Goal: Find specific page/section: Find specific page/section

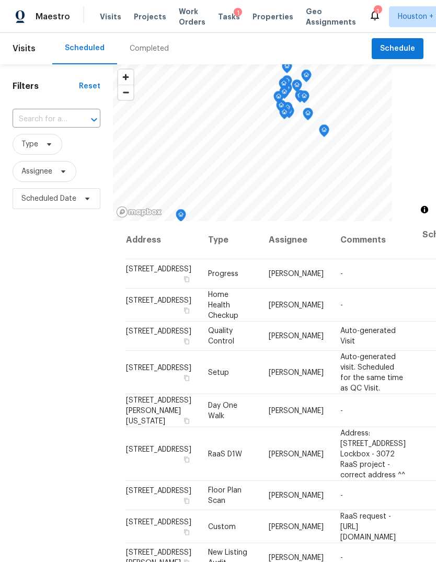
click at [141, 16] on span "Projects" at bounding box center [150, 16] width 32 height 10
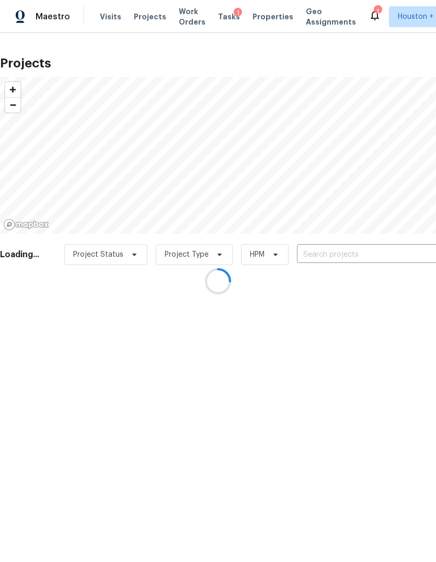
click at [382, 252] on div at bounding box center [218, 281] width 436 height 562
click at [381, 252] on input "text" at bounding box center [357, 255] width 120 height 16
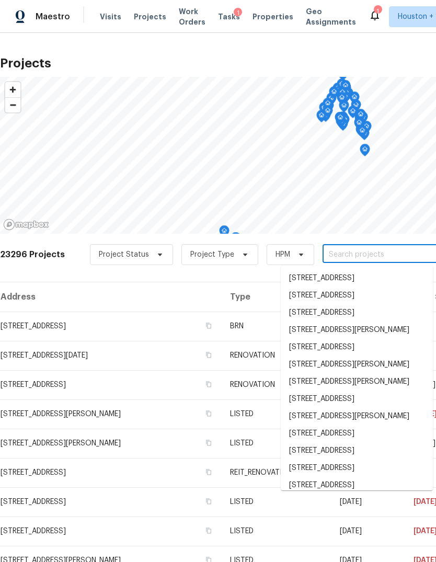
click at [384, 253] on input "text" at bounding box center [382, 255] width 120 height 16
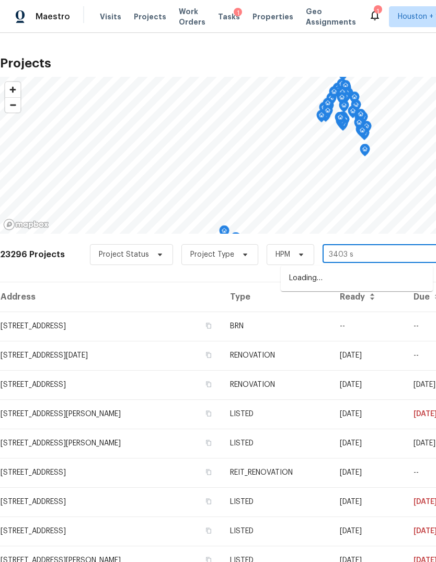
type input "3403 sa"
click at [408, 286] on li "[STREET_ADDRESS]" at bounding box center [357, 278] width 152 height 17
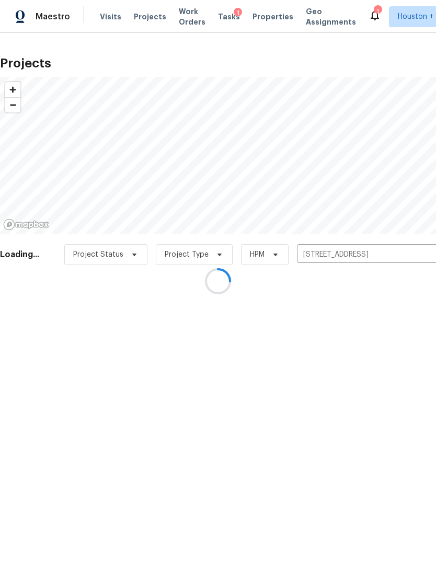
click at [21, 306] on div at bounding box center [218, 281] width 436 height 562
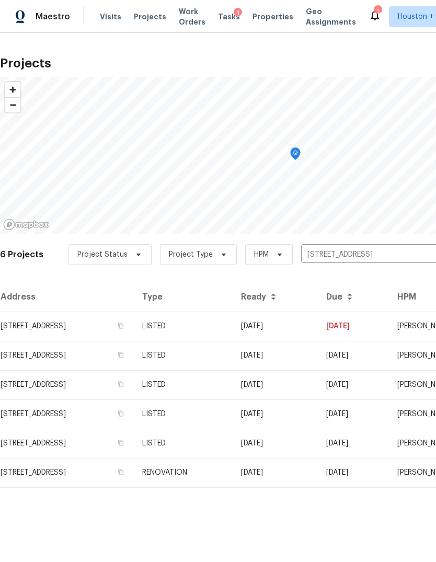
click at [43, 344] on td "[STREET_ADDRESS]" at bounding box center [67, 355] width 134 height 29
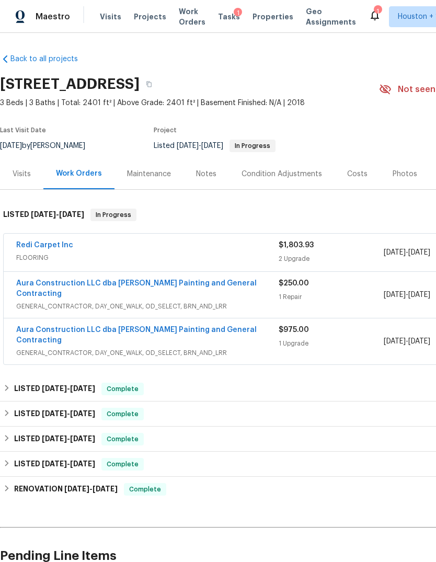
click at [13, 178] on div "Visits" at bounding box center [22, 174] width 18 height 10
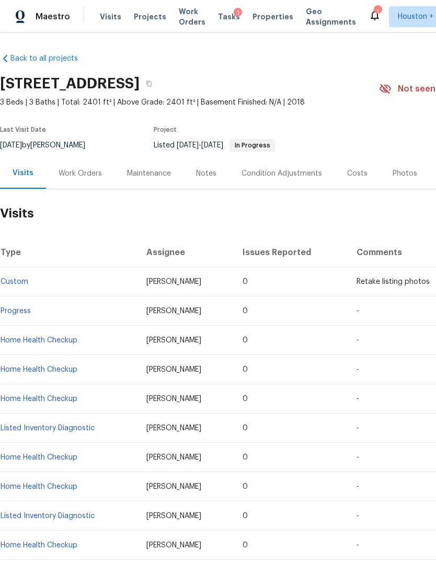
scroll to position [1, 0]
click at [398, 382] on td "-" at bounding box center [436, 369] width 177 height 29
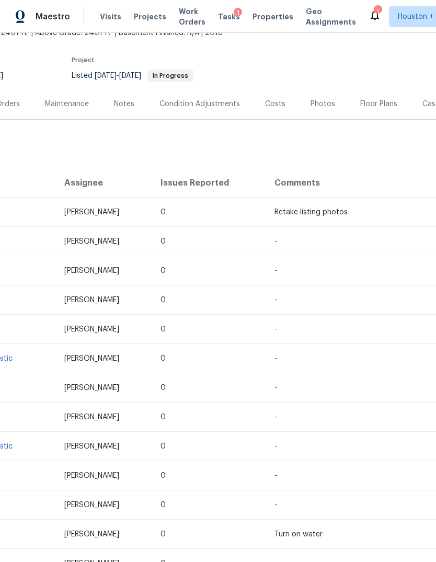
scroll to position [30, 30]
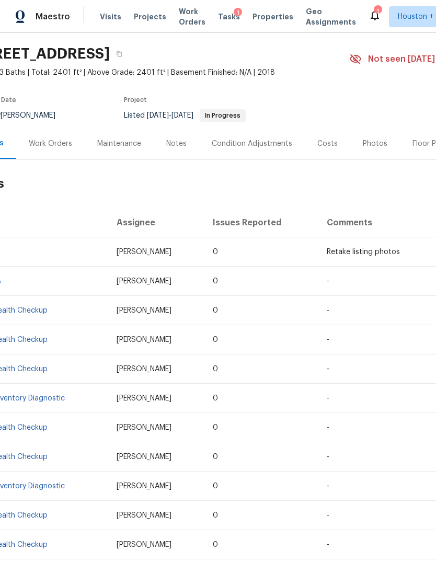
click at [38, 147] on div "Work Orders" at bounding box center [50, 143] width 43 height 10
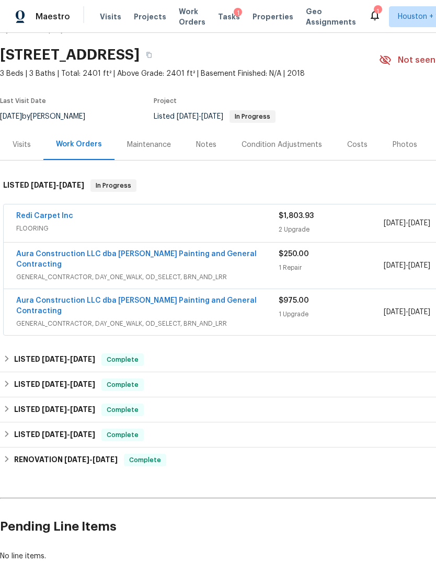
scroll to position [29, 0]
